Goal: Find specific page/section: Find specific page/section

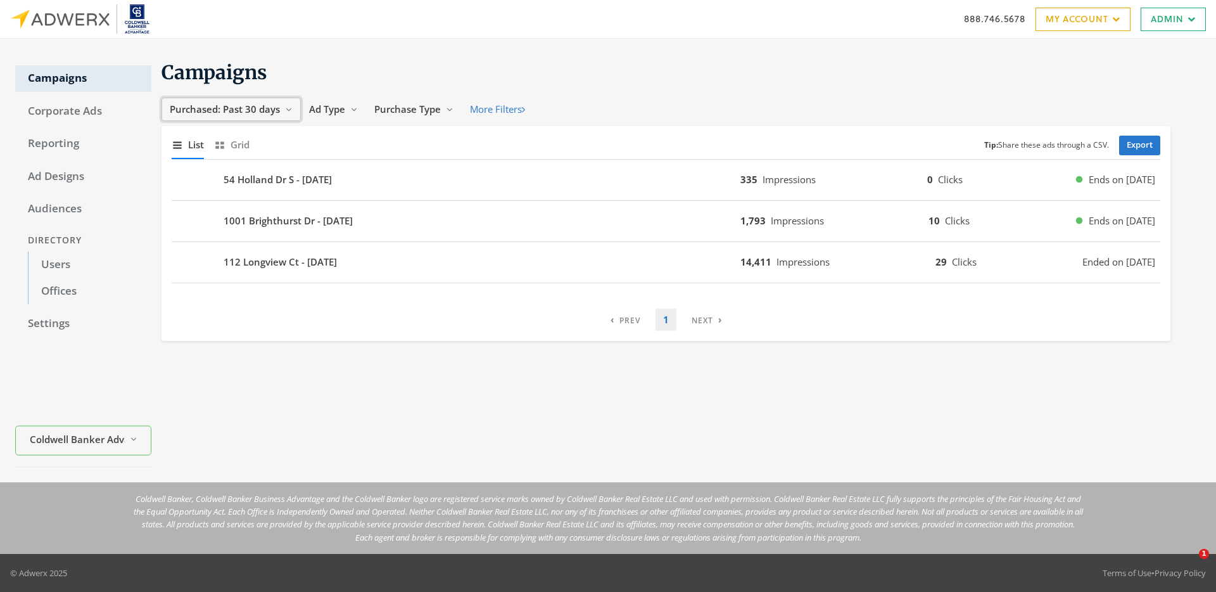
click at [255, 117] on button "Purchased: Past 30 days Reveal list of Purchased: Past 30 days" at bounding box center [231, 109] width 139 height 23
click at [574, 102] on div "Purchased: Past 30 days Reveal list of Purchased: Past 30 days Today Yesterday …" at bounding box center [671, 109] width 1019 height 23
click at [257, 108] on span "Purchased: Past 30 days" at bounding box center [225, 109] width 110 height 13
click at [407, 407] on div "Campaigns Purchased: Past 30 days Reveal list of Purchased: Past 30 days Today …" at bounding box center [676, 260] width 1050 height 413
click at [69, 143] on link "Reporting" at bounding box center [83, 143] width 136 height 27
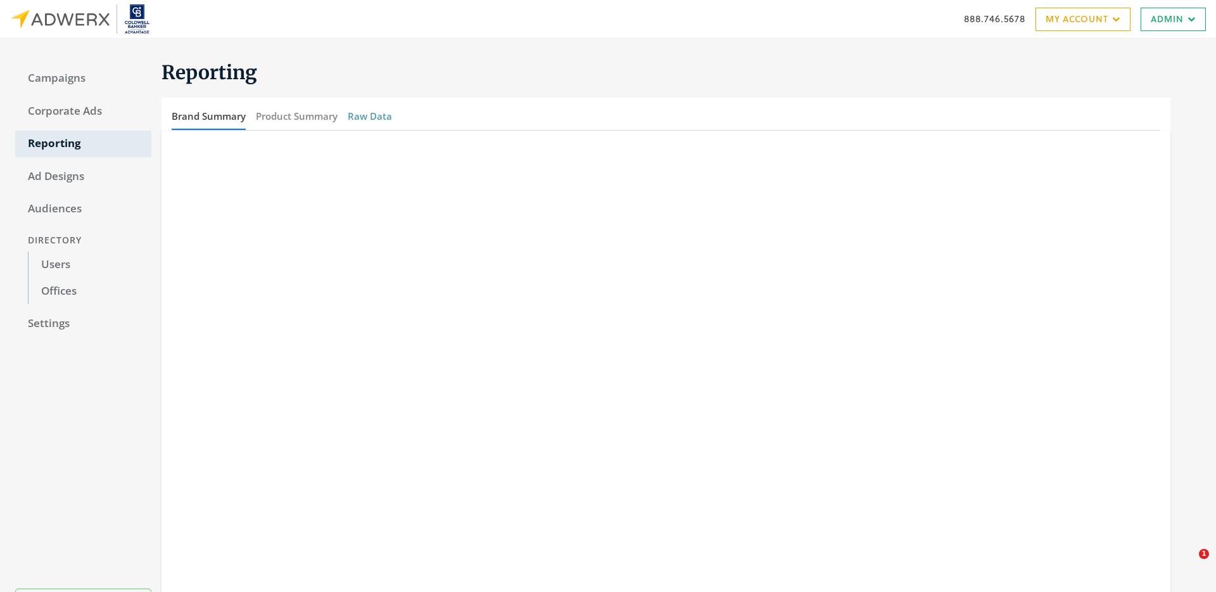
click at [361, 115] on button "Raw Data" at bounding box center [370, 116] width 44 height 27
click at [66, 79] on link "Campaigns" at bounding box center [83, 78] width 136 height 27
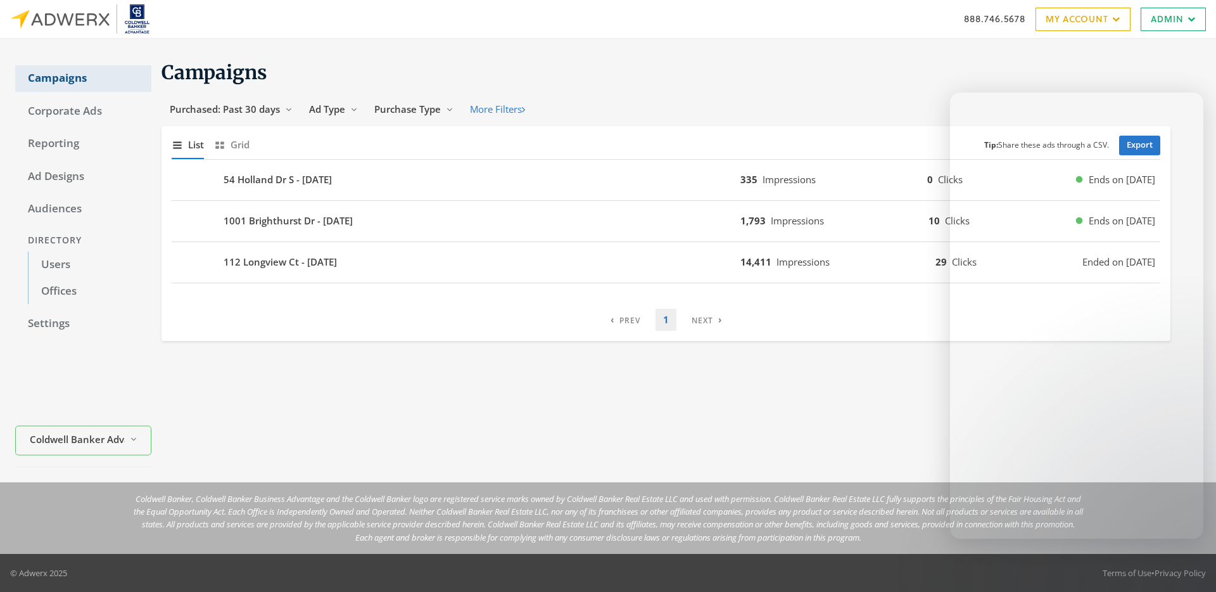
click at [61, 72] on link "Campaigns" at bounding box center [83, 78] width 136 height 27
click at [36, 141] on link "Reporting" at bounding box center [83, 143] width 136 height 27
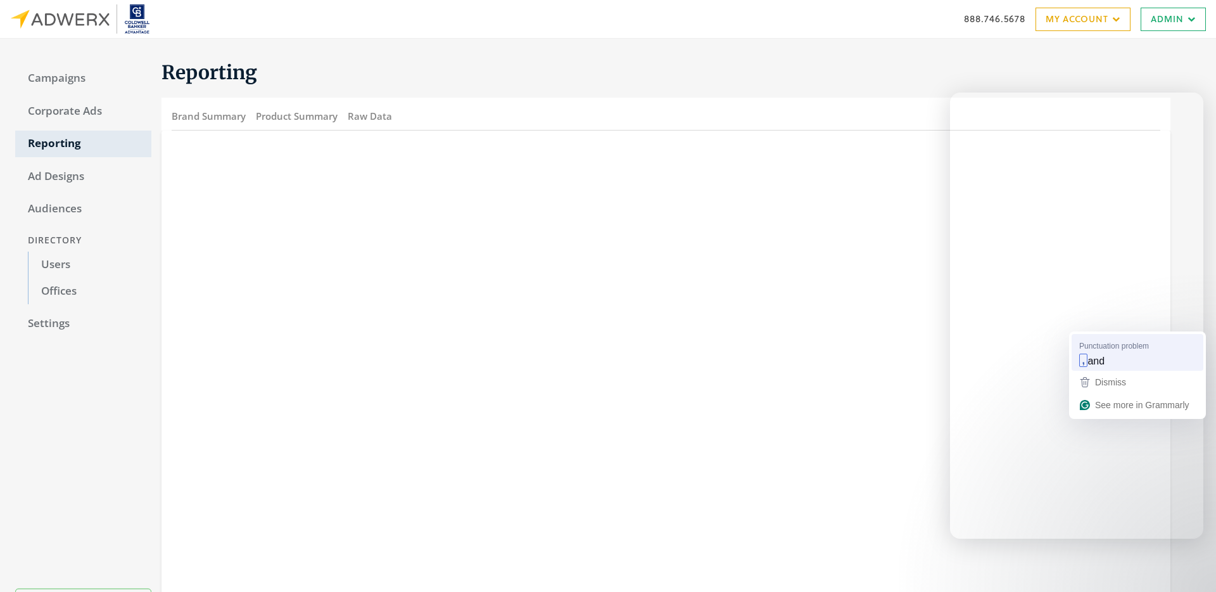
click at [1120, 353] on div ", and" at bounding box center [1138, 360] width 122 height 20
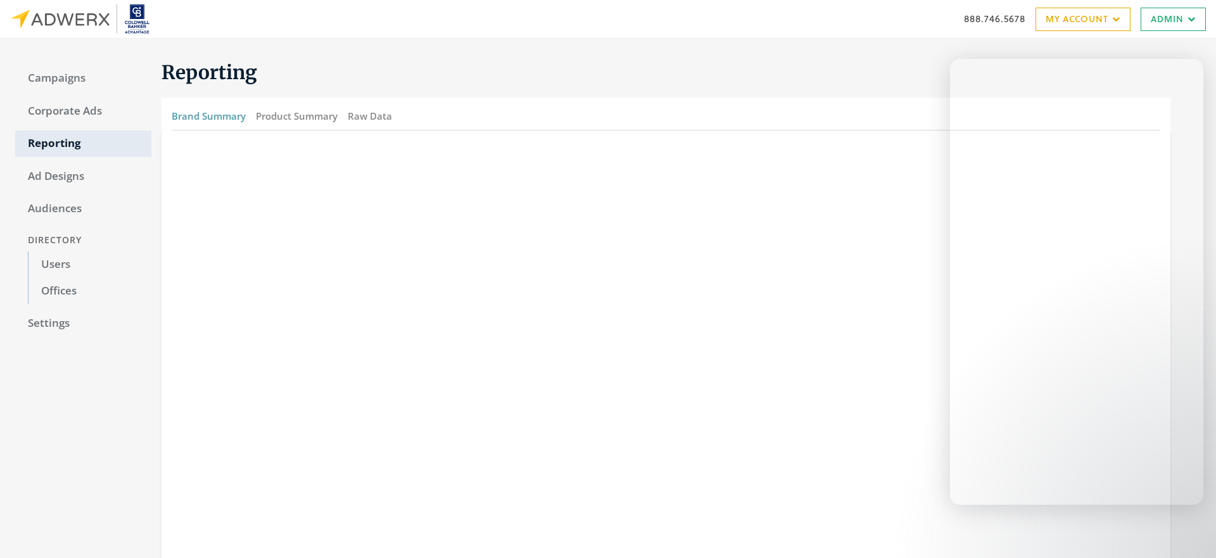
click at [223, 115] on button "Brand Summary" at bounding box center [209, 116] width 74 height 27
